Goal: Entertainment & Leisure: Consume media (video, audio)

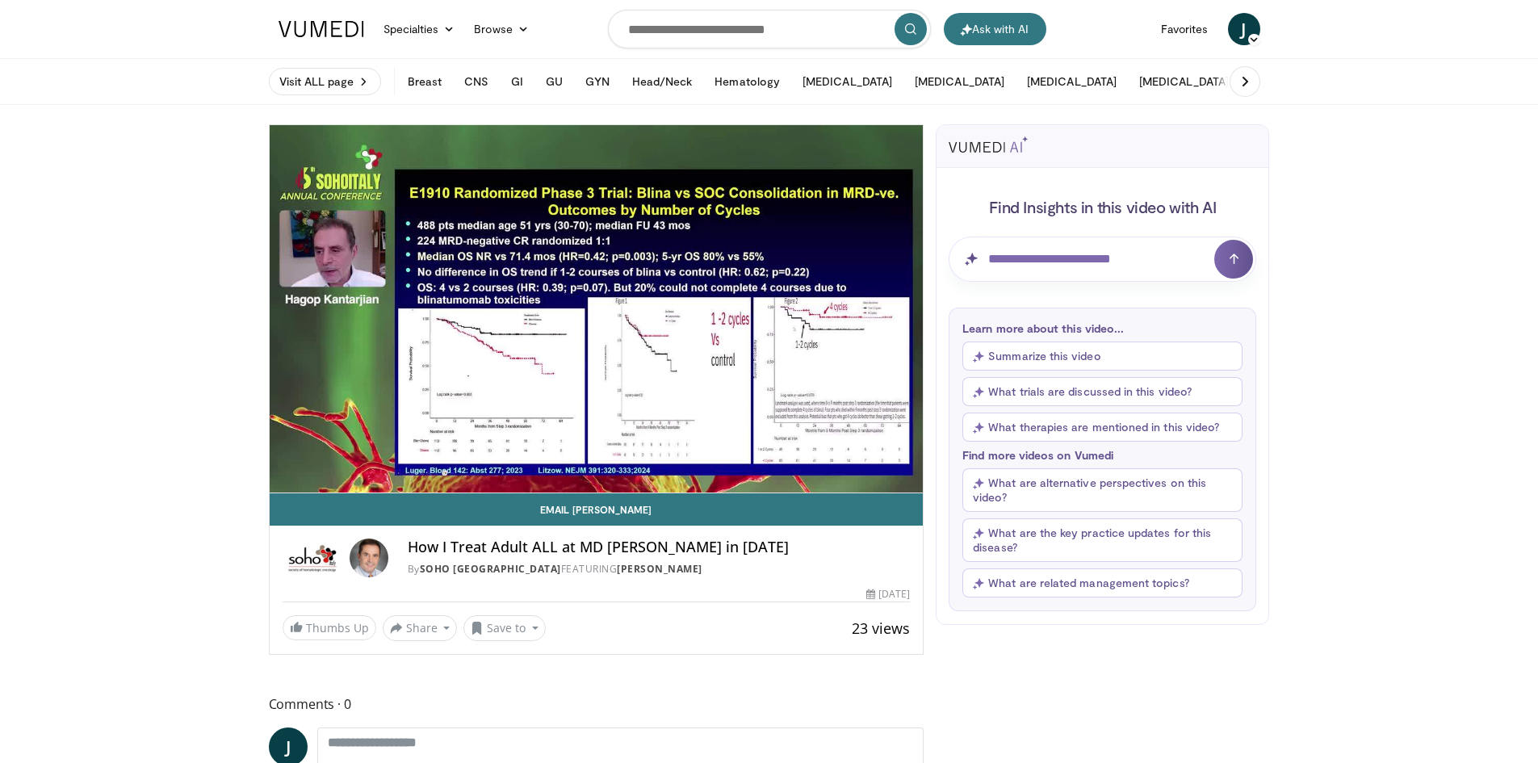
click at [350, 472] on video-js "**********" at bounding box center [597, 309] width 654 height 368
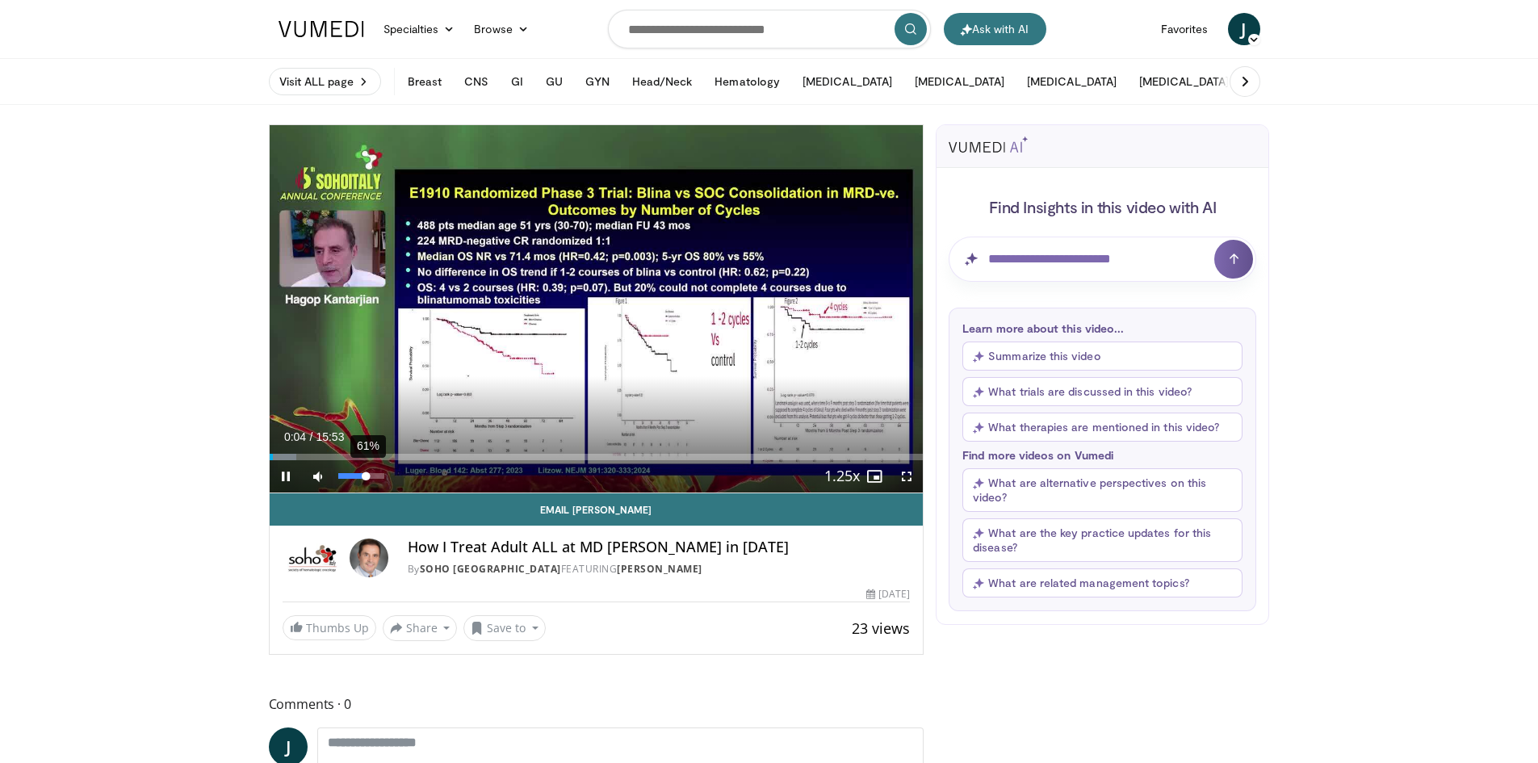
click at [367, 473] on div "61%" at bounding box center [361, 476] width 46 height 6
click at [377, 475] on div "84%" at bounding box center [361, 476] width 46 height 6
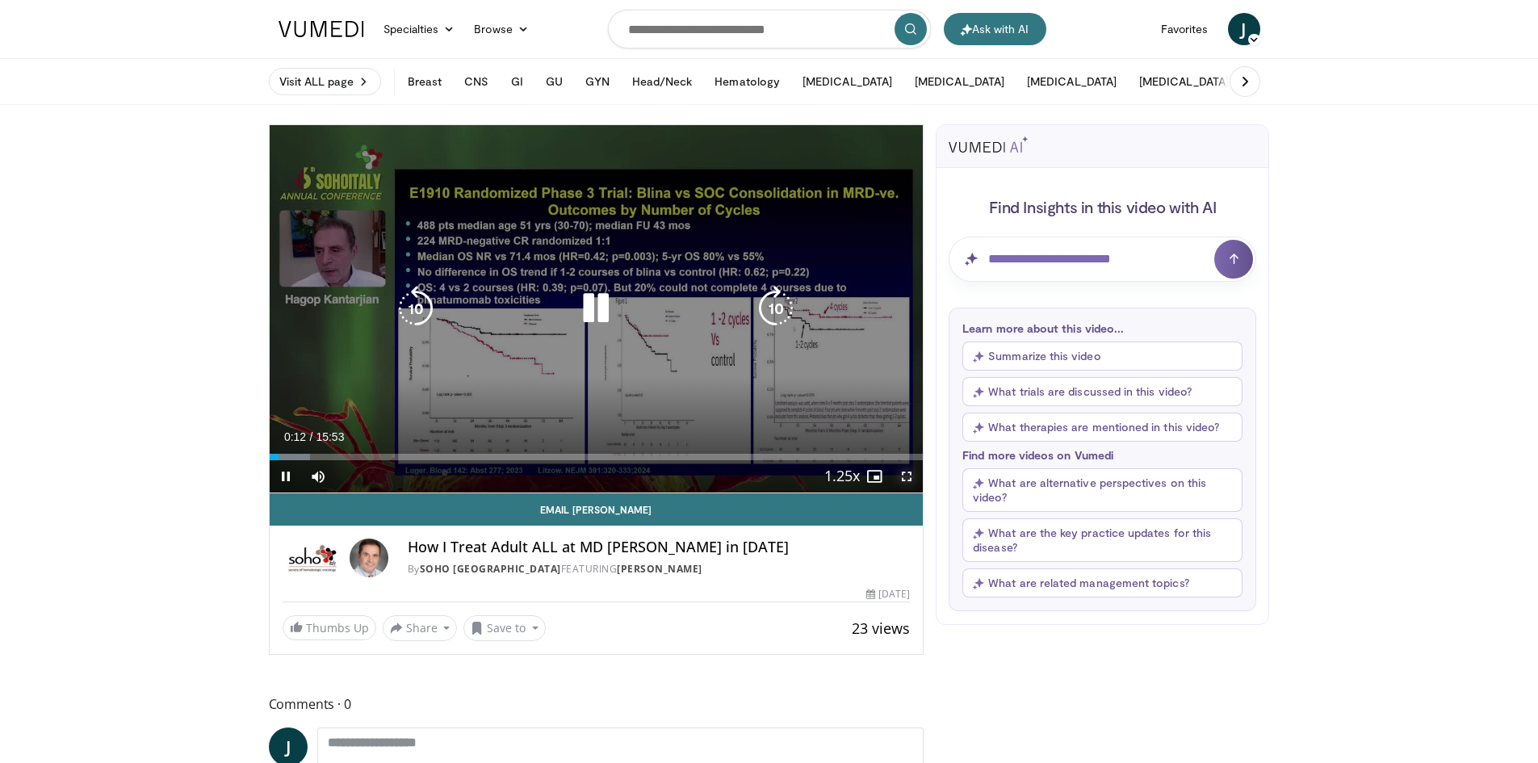
drag, startPoint x: 905, startPoint y: 472, endPoint x: 905, endPoint y: 543, distance: 70.3
click at [905, 472] on span "Video Player" at bounding box center [907, 476] width 32 height 32
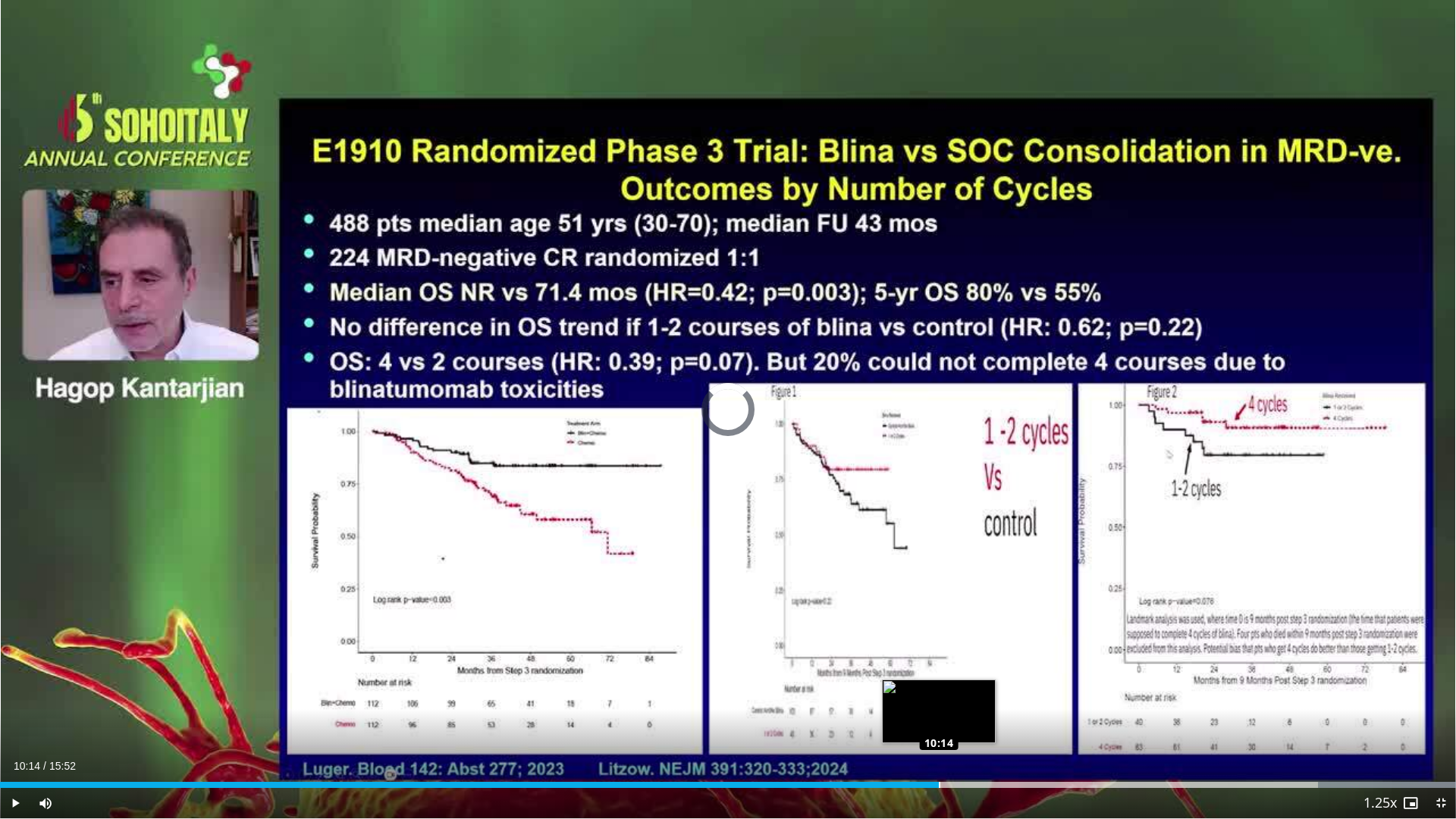
click at [939, 716] on div "Loaded : 100.00% 10:14 10:14" at bounding box center [728, 780] width 1456 height 14
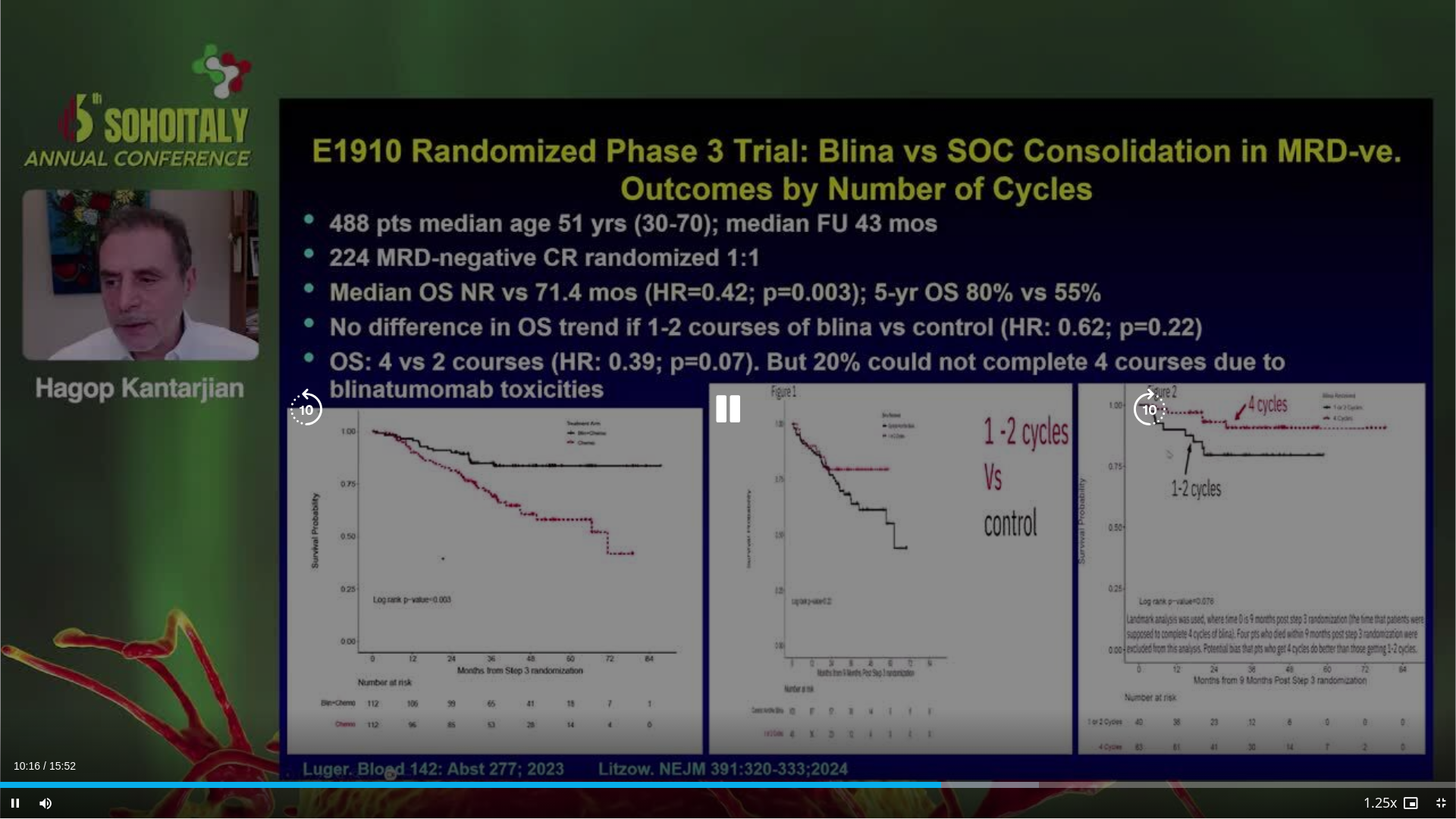
click at [995, 605] on div "10 seconds Tap to unmute" at bounding box center [728, 409] width 1456 height 818
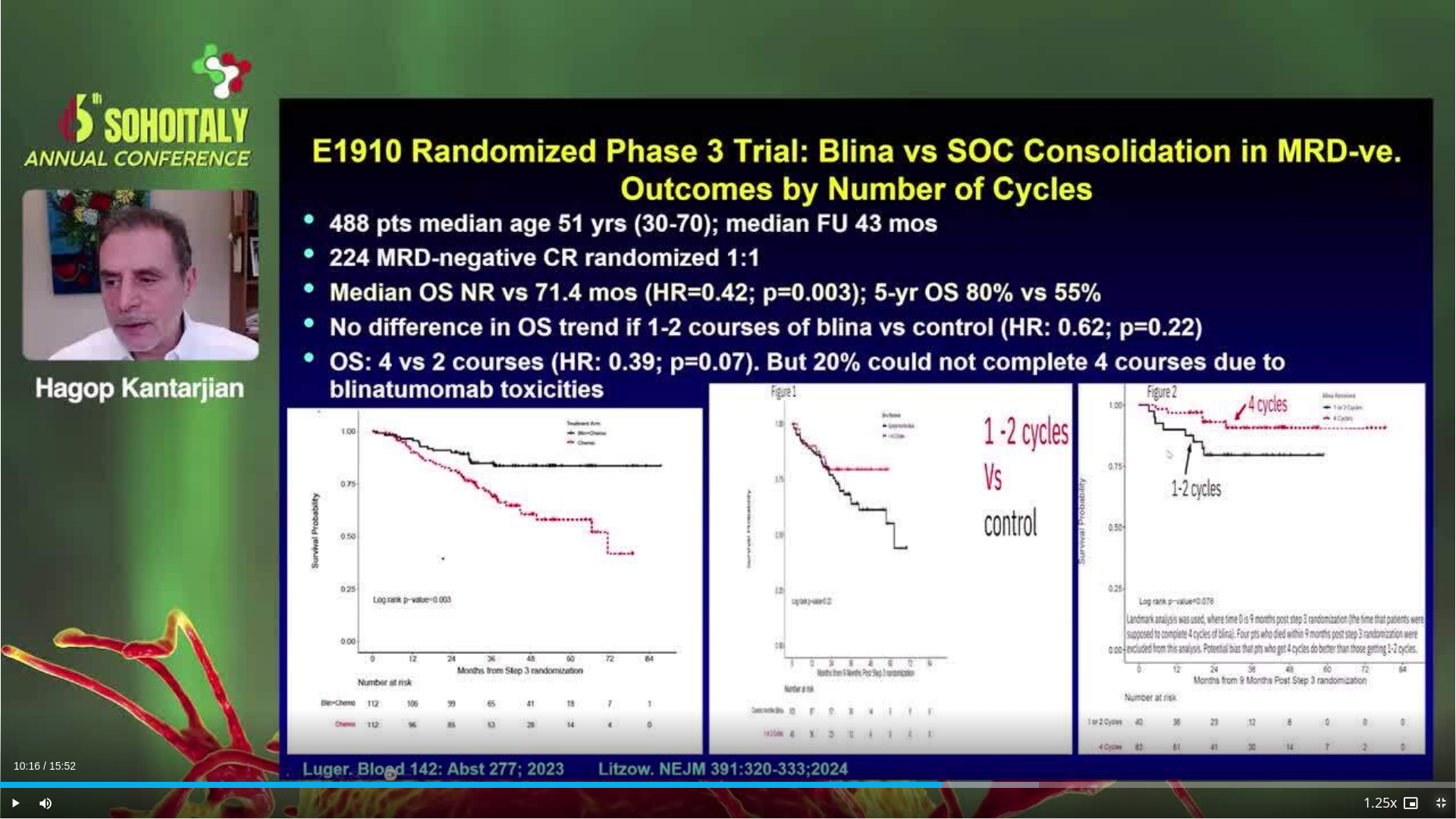
click at [1441, 716] on span "Video Player" at bounding box center [1440, 803] width 30 height 30
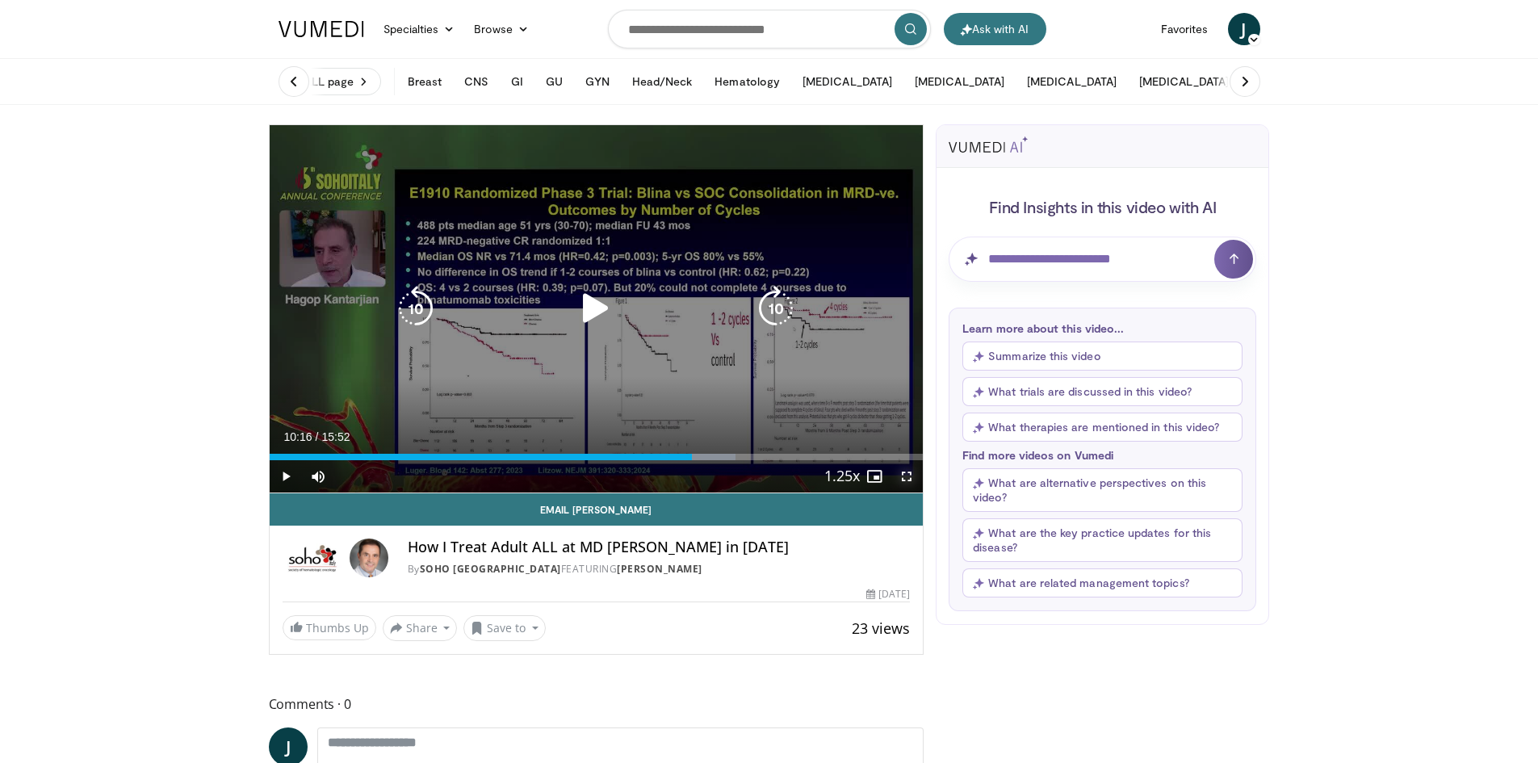
drag, startPoint x: 907, startPoint y: 478, endPoint x: 907, endPoint y: 548, distance: 70.3
click at [907, 478] on span "Video Player" at bounding box center [907, 476] width 32 height 32
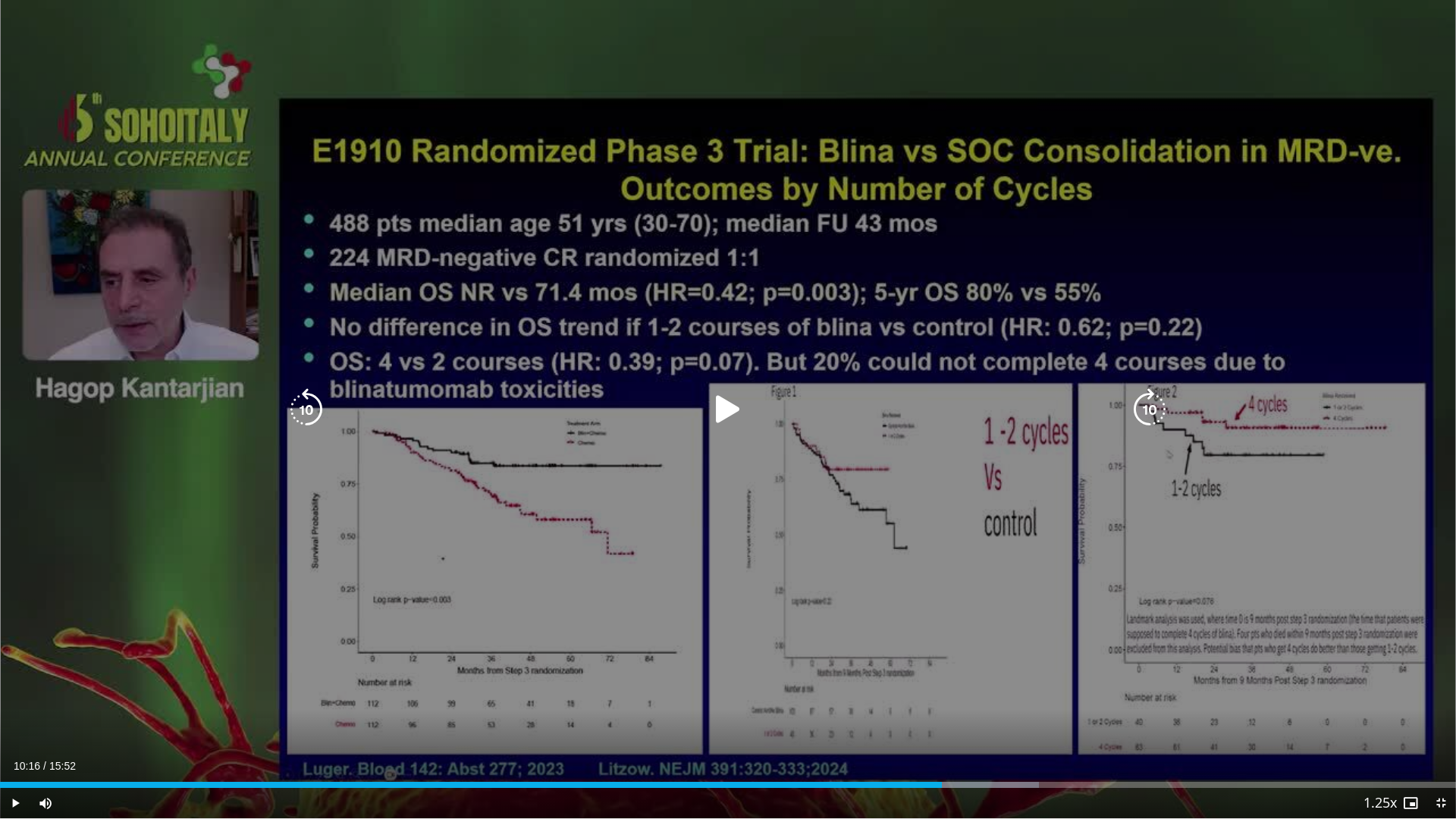
click at [1233, 714] on div "10 seconds Tap to unmute" at bounding box center [728, 409] width 1456 height 818
click at [1247, 551] on div "10 seconds Tap to unmute" at bounding box center [728, 409] width 1456 height 818
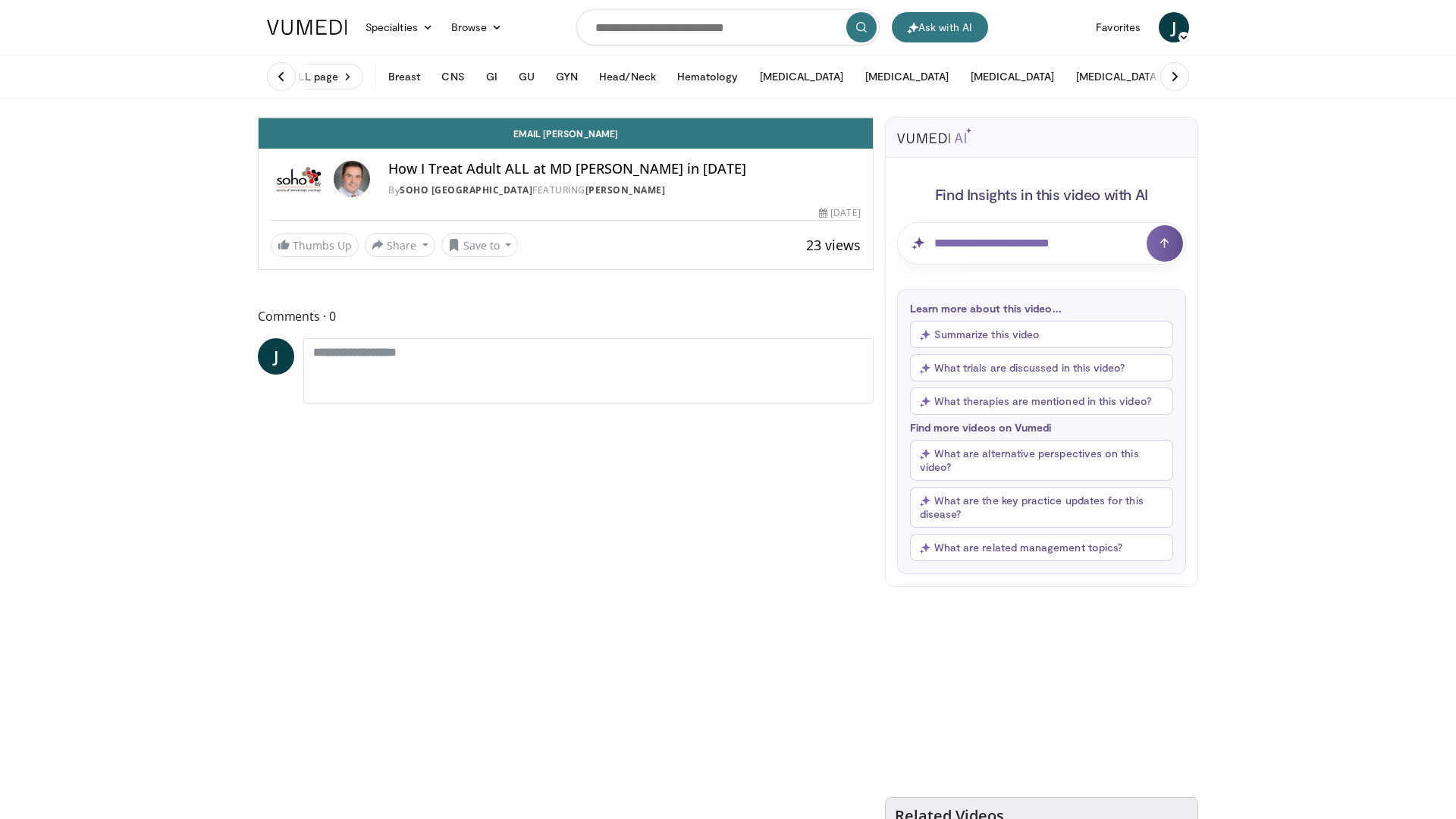
click at [873, 117] on span "Video Player" at bounding box center [857, 102] width 30 height 30
